Goal: Task Accomplishment & Management: Manage account settings

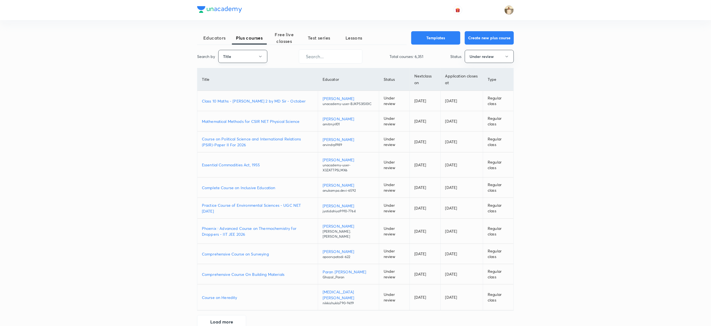
click at [236, 53] on button "Title" at bounding box center [242, 56] width 49 height 13
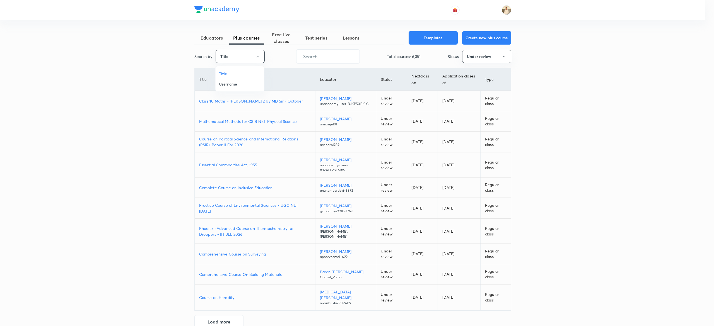
click at [238, 81] on span "Username" at bounding box center [240, 84] width 42 height 6
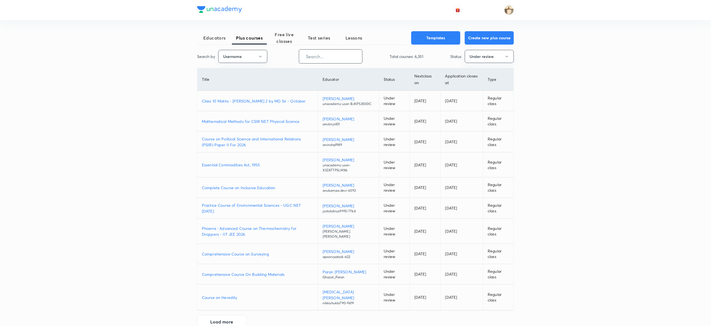
click at [335, 53] on input "text" at bounding box center [330, 56] width 63 height 14
paste input "abhi143sahu18-7024"
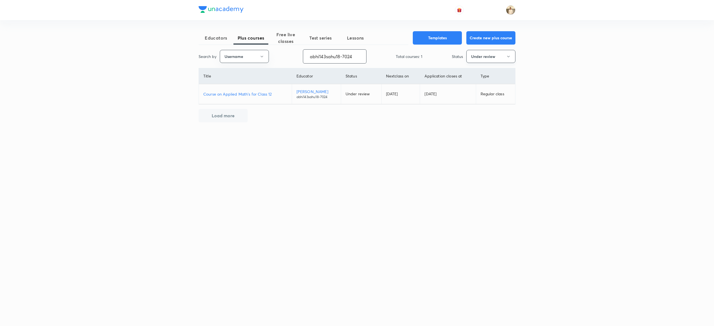
type input "abhi143sahu18-7024"
click at [489, 56] on button "Under review" at bounding box center [490, 56] width 49 height 13
click at [485, 103] on span "Live" at bounding box center [491, 105] width 42 height 6
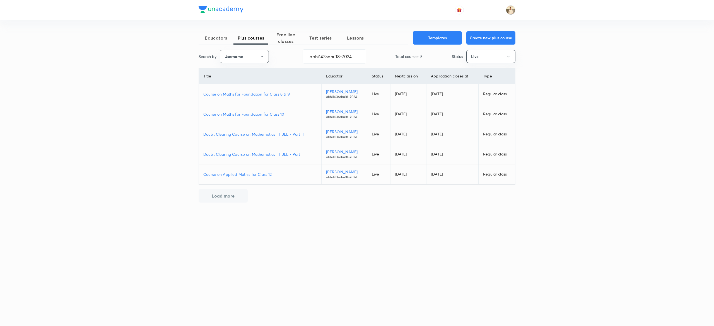
click at [267, 93] on p "Course on Maths for Foundation for Class 8 & 9" at bounding box center [260, 94] width 114 height 6
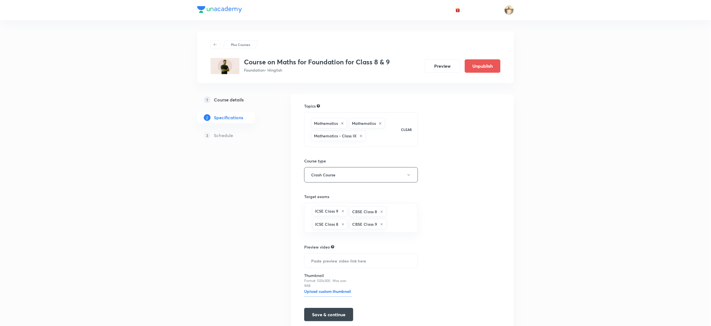
scroll to position [23, 0]
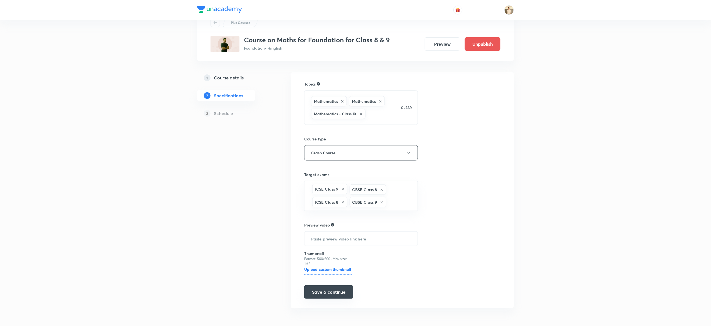
click at [332, 291] on button "Save & continue" at bounding box center [328, 292] width 49 height 13
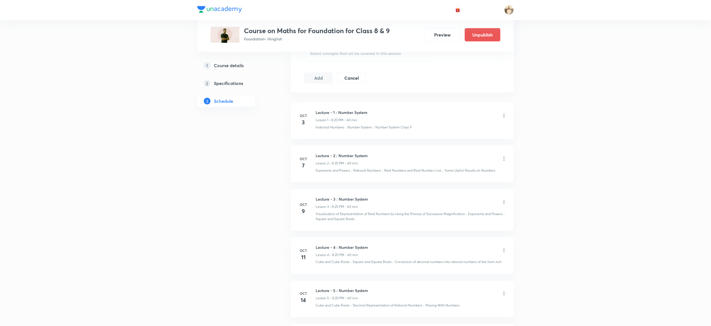
scroll to position [272, 0]
click at [504, 115] on icon at bounding box center [505, 115] width 6 height 6
click at [456, 128] on li "Edit" at bounding box center [473, 130] width 61 height 10
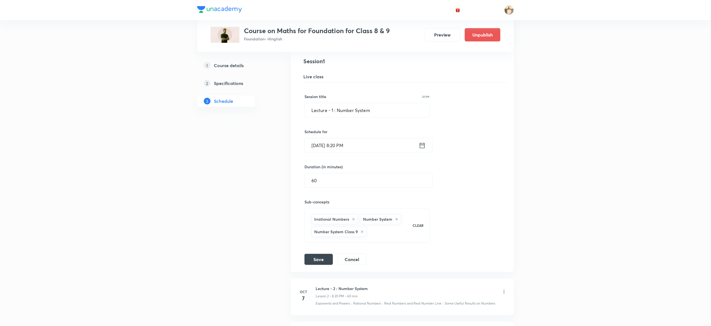
scroll to position [71, 0]
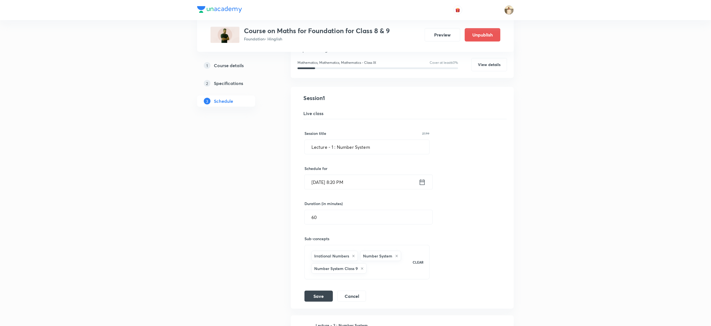
click at [341, 183] on input "Oct 3, 2025, 8:20 PM" at bounding box center [362, 182] width 114 height 14
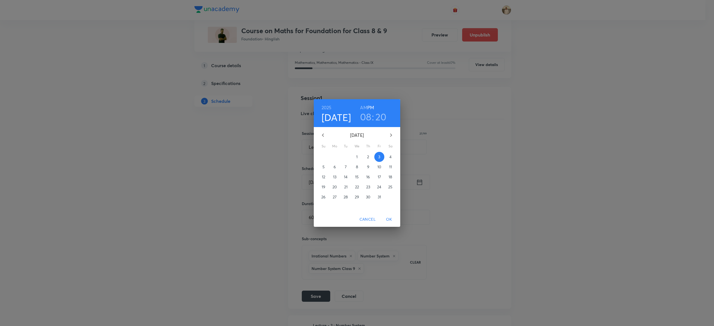
click at [363, 118] on h3 "08" at bounding box center [365, 117] width 11 height 12
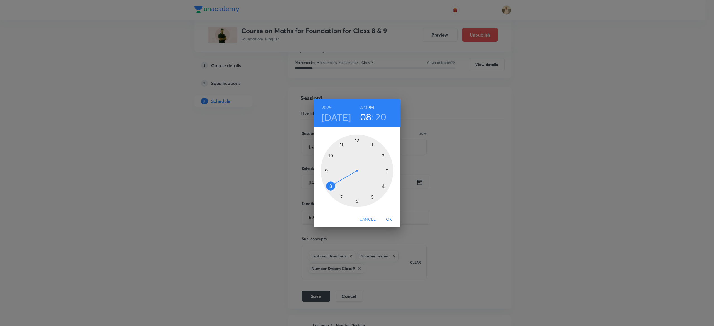
click at [388, 170] on div at bounding box center [357, 171] width 73 height 73
click at [356, 139] on div at bounding box center [357, 171] width 73 height 73
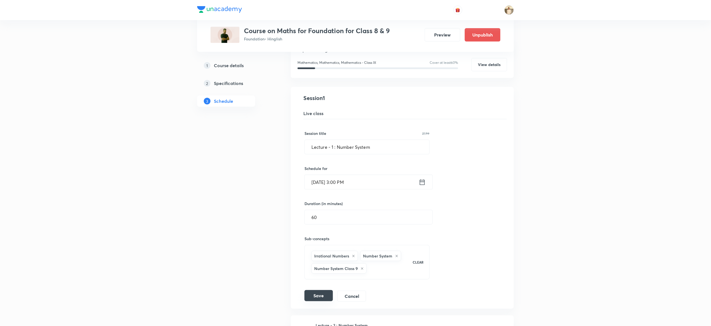
click at [319, 298] on button "Save" at bounding box center [319, 295] width 28 height 11
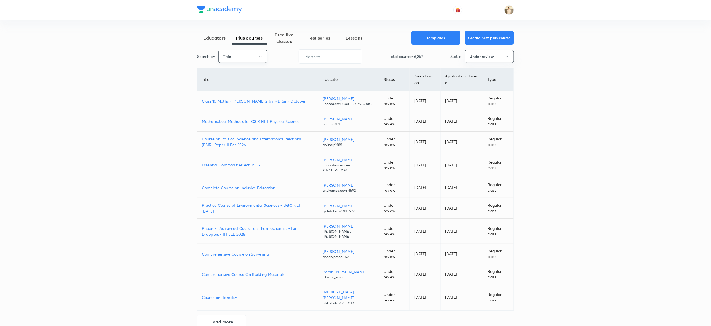
click at [249, 59] on button "Title" at bounding box center [242, 56] width 49 height 13
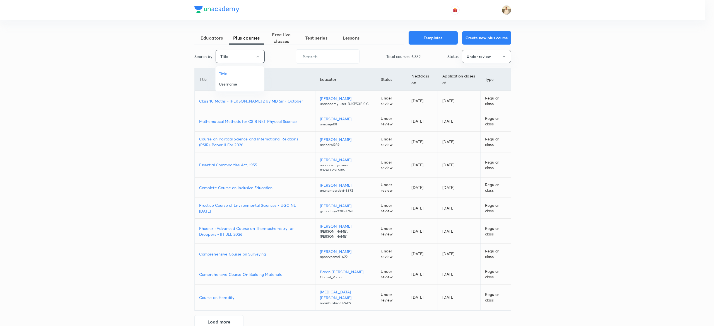
click at [247, 82] on span "Username" at bounding box center [240, 84] width 42 height 6
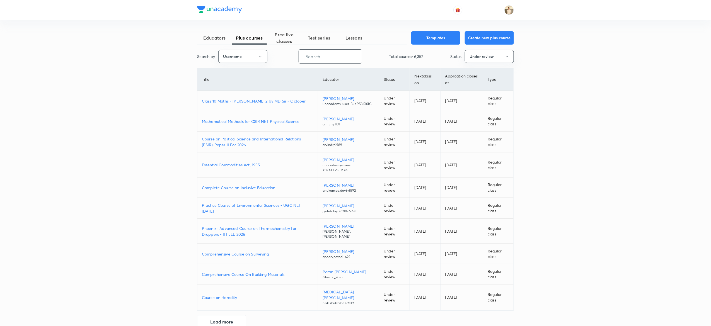
click at [338, 53] on input "text" at bounding box center [330, 56] width 63 height 14
paste input "bharatanuragi-1751"
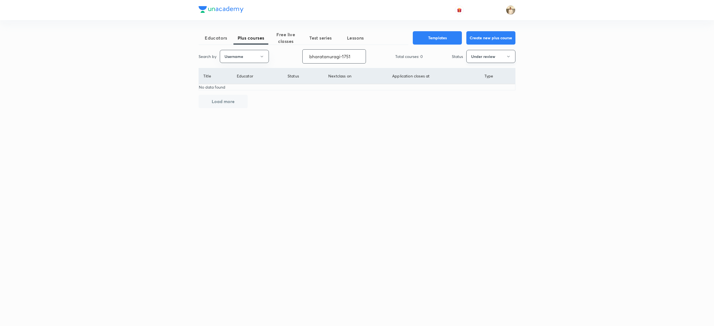
type input "bharatanuragi-1751"
click at [507, 51] on button "Under review" at bounding box center [490, 56] width 49 height 13
click at [475, 107] on span "Live" at bounding box center [491, 105] width 42 height 6
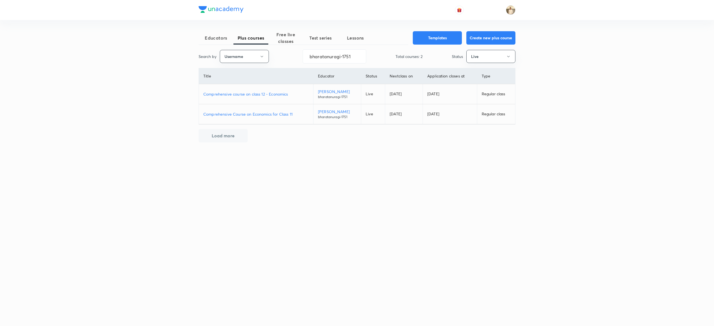
click at [272, 97] on p "Comprehensive course on class 12 - Economics" at bounding box center [255, 94] width 105 height 6
click at [286, 111] on td "Comprehensive Course on Economics for Class 11" at bounding box center [256, 114] width 114 height 20
click at [268, 114] on p "Comprehensive Course on Economics for Class 11" at bounding box center [255, 114] width 105 height 6
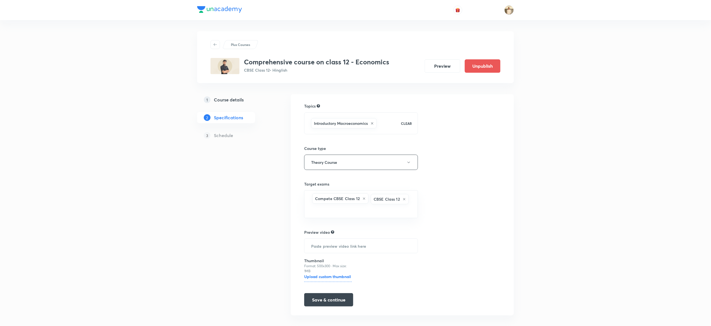
scroll to position [8, 0]
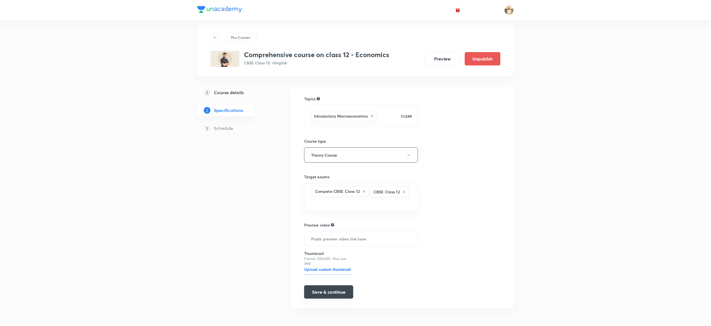
click at [328, 290] on button "Save & continue" at bounding box center [328, 292] width 49 height 13
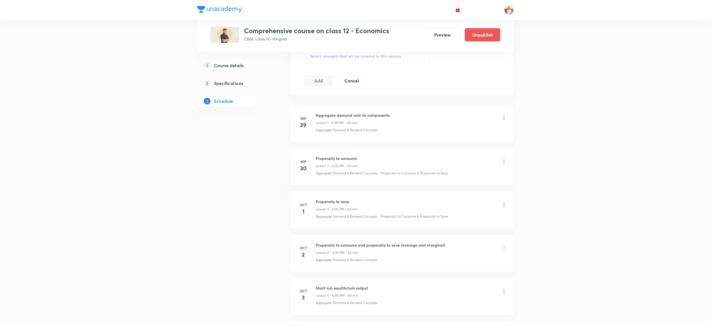
scroll to position [268, 0]
click at [505, 163] on icon at bounding box center [505, 163] width 6 height 6
click at [459, 176] on li "Edit" at bounding box center [473, 177] width 61 height 10
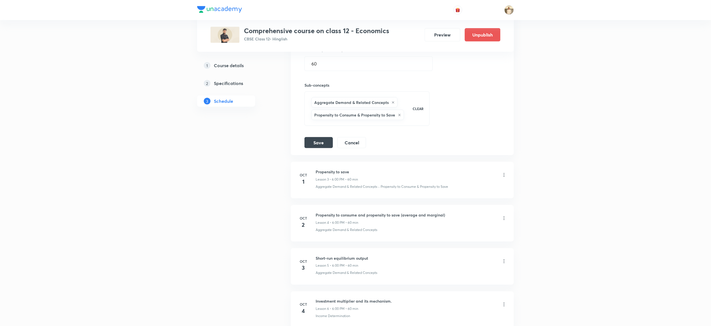
scroll to position [160, 0]
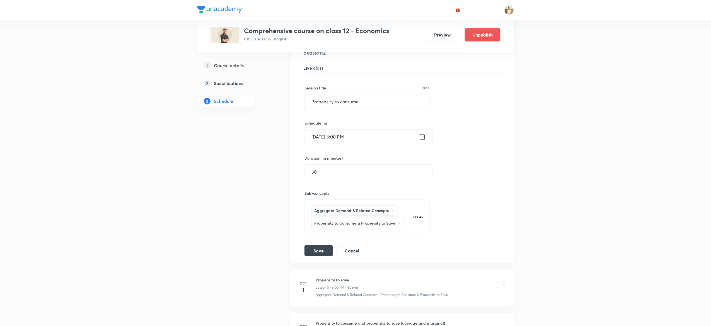
click at [317, 137] on input "[DATE] 6:00 PM" at bounding box center [362, 137] width 114 height 14
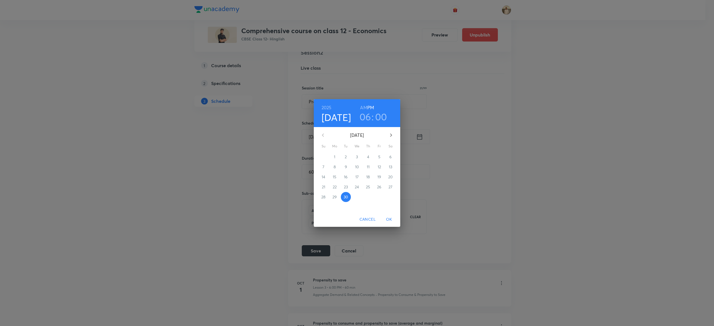
click at [394, 134] on icon "button" at bounding box center [391, 135] width 7 height 7
click at [392, 168] on span "11" at bounding box center [391, 167] width 10 height 6
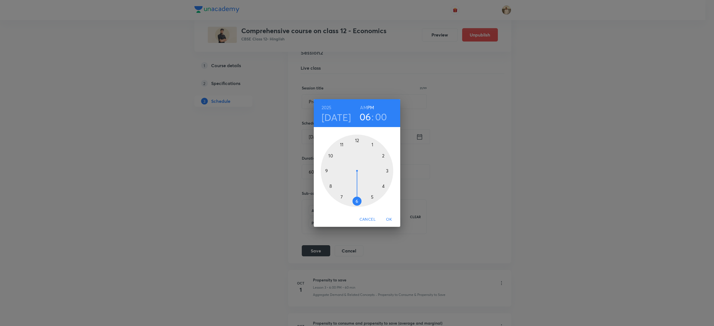
click at [392, 220] on span "OK" at bounding box center [388, 219] width 13 height 7
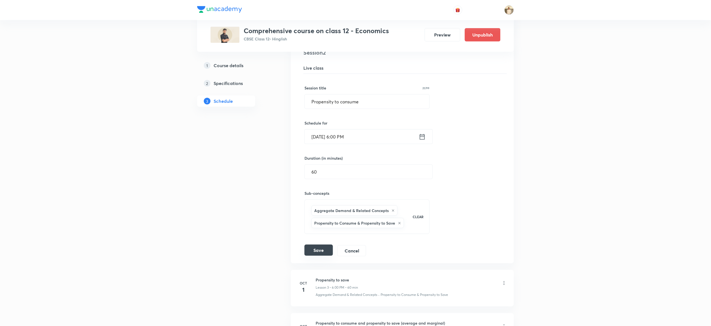
click at [322, 251] on button "Save" at bounding box center [319, 250] width 28 height 11
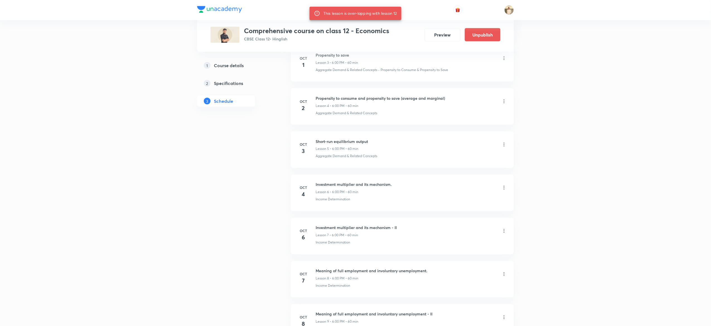
scroll to position [638, 0]
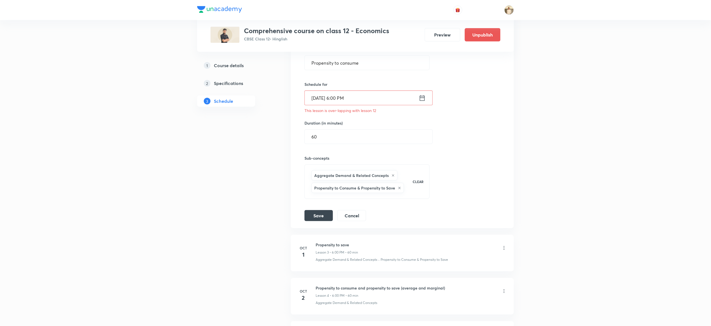
scroll to position [198, 0]
click at [318, 97] on input "Oct 11, 2025, 6:00 PM" at bounding box center [362, 99] width 114 height 14
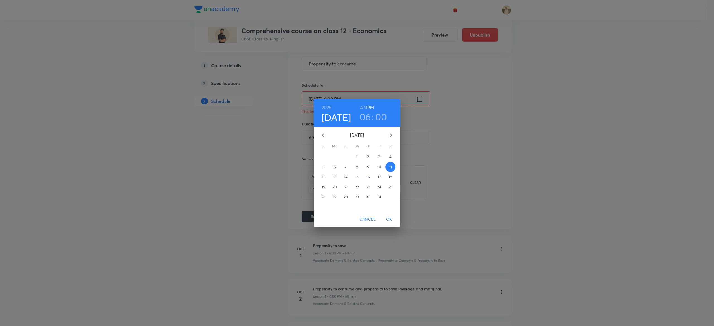
click at [357, 177] on p "15" at bounding box center [357, 177] width 4 height 6
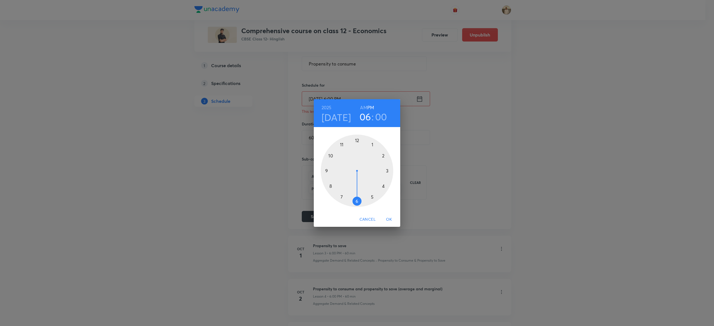
click at [389, 222] on span "OK" at bounding box center [388, 219] width 13 height 7
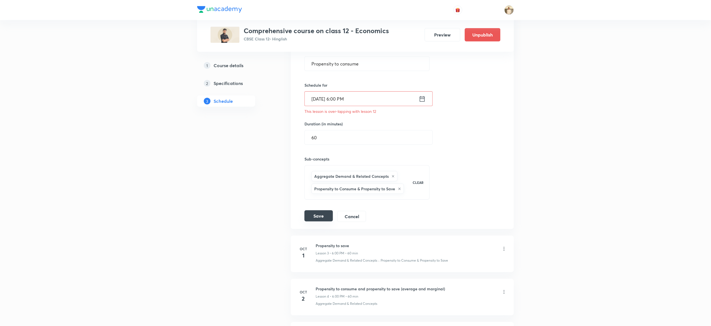
click at [319, 215] on button "Save" at bounding box center [319, 216] width 28 height 11
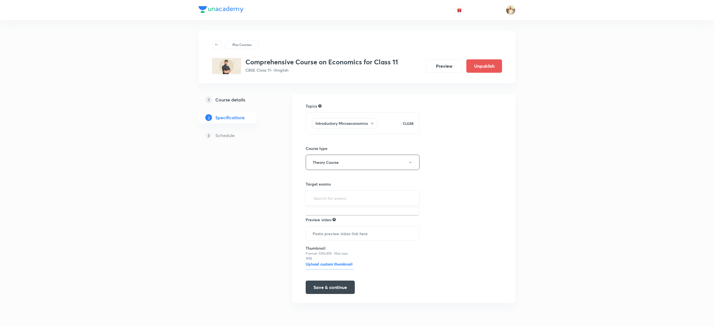
click at [330, 197] on input "text" at bounding box center [363, 198] width 100 height 10
type input "11"
click at [339, 292] on button "Save & continue" at bounding box center [330, 287] width 49 height 13
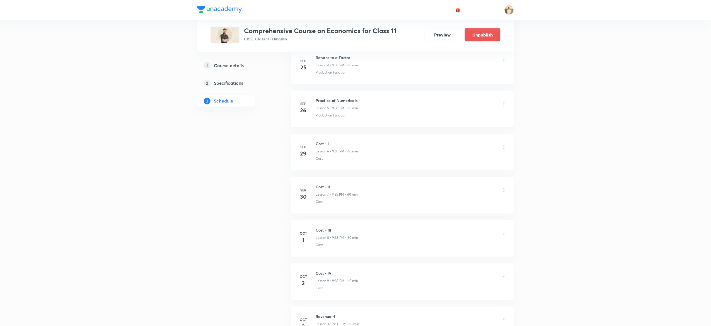
scroll to position [455, 0]
click at [504, 193] on icon at bounding box center [505, 192] width 6 height 6
click at [451, 203] on li "Edit" at bounding box center [473, 208] width 61 height 10
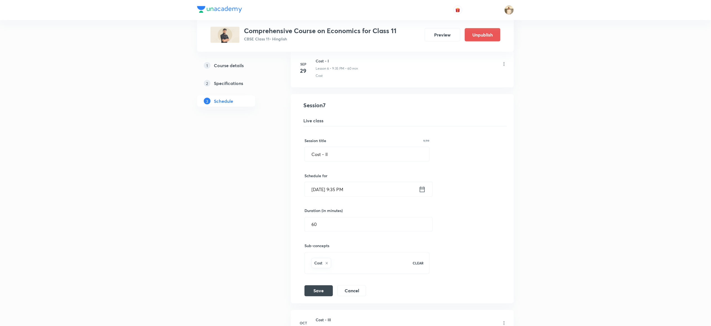
scroll to position [319, 0]
click at [320, 199] on input "Sep 30, 2025, 9:35 PM" at bounding box center [362, 194] width 114 height 14
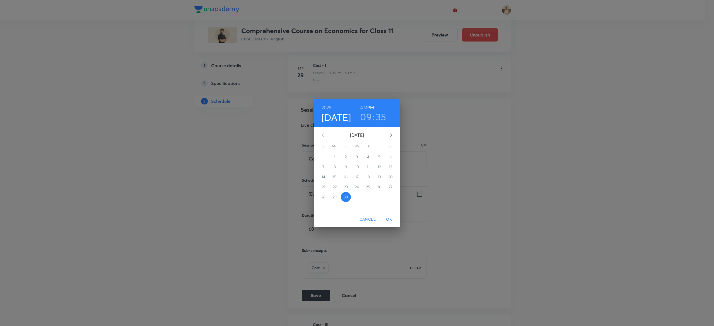
click at [392, 134] on icon "button" at bounding box center [391, 135] width 7 height 7
click at [368, 177] on p "16" at bounding box center [368, 177] width 4 height 6
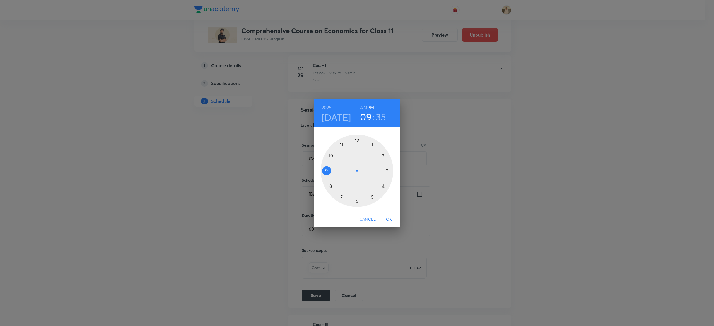
click at [391, 221] on span "OK" at bounding box center [388, 219] width 13 height 7
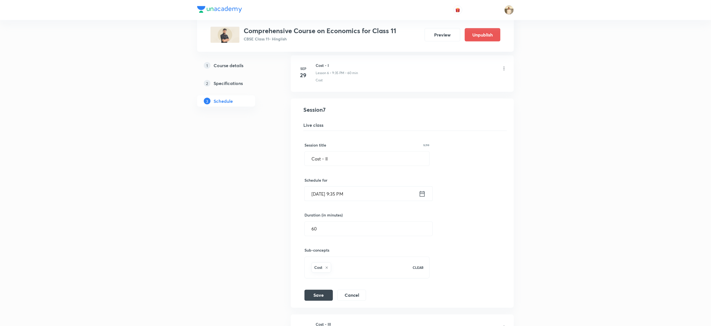
click at [315, 301] on div "Save Cancel" at bounding box center [338, 295] width 66 height 11
click at [316, 301] on button "Save" at bounding box center [319, 295] width 28 height 11
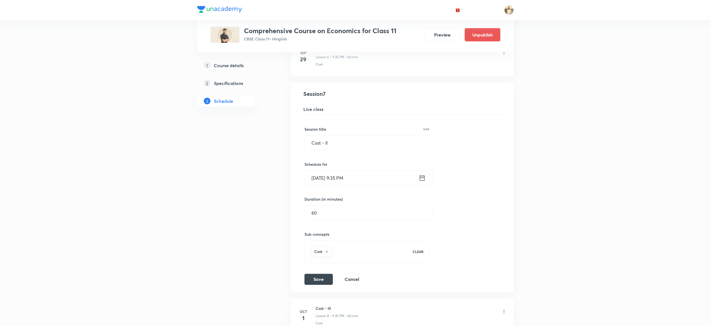
scroll to position [333, 0]
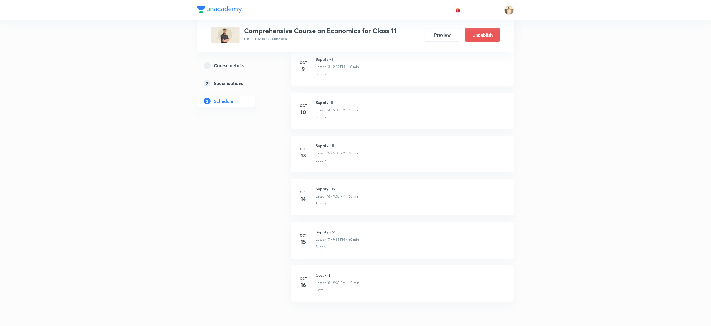
scroll to position [876, 0]
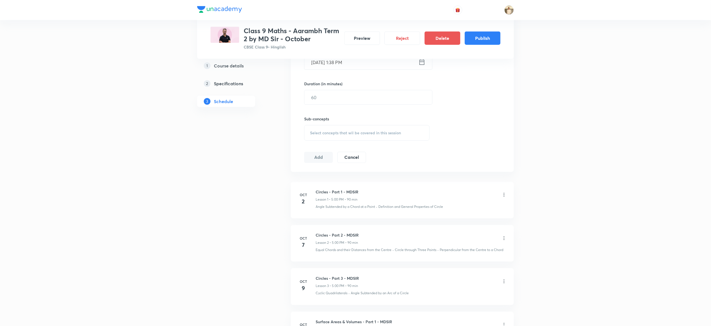
scroll to position [206, 0]
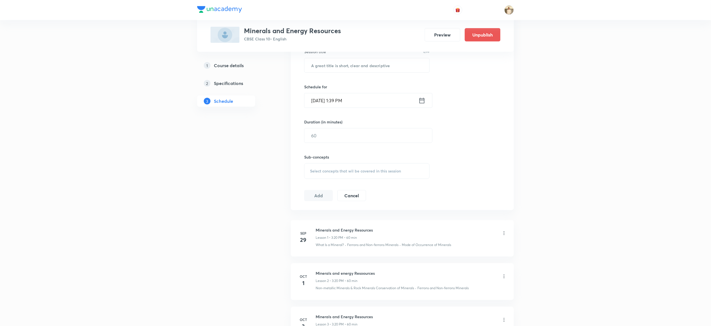
scroll to position [143, 0]
